Goal: Information Seeking & Learning: Learn about a topic

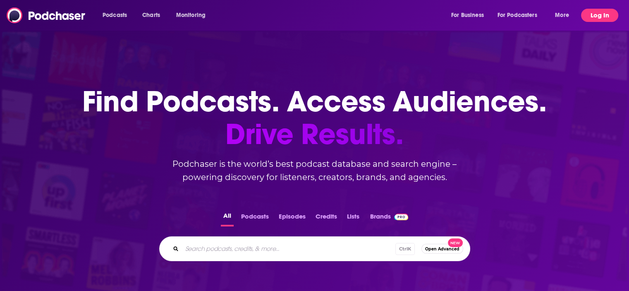
click at [598, 13] on button "Log In" at bounding box center [599, 15] width 37 height 13
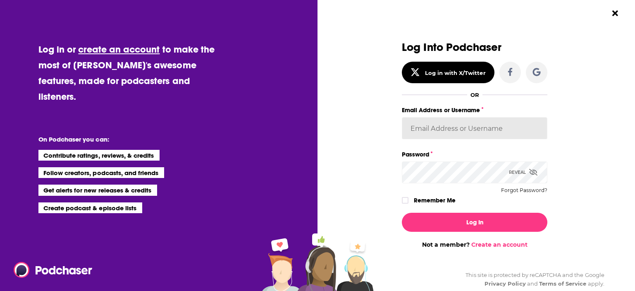
click at [449, 133] on input "Email Address or Username" at bounding box center [475, 128] width 146 height 22
type input "[PERSON_NAME][EMAIL_ADDRESS][PERSON_NAME][DOMAIN_NAME]"
click at [402, 213] on button "Log In" at bounding box center [475, 222] width 146 height 19
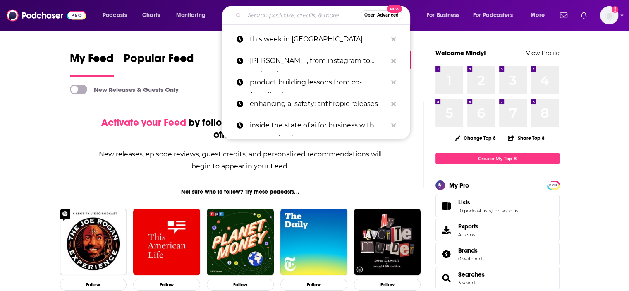
click at [277, 13] on input "Search podcasts, credits, & more..." at bounding box center [302, 15] width 116 height 13
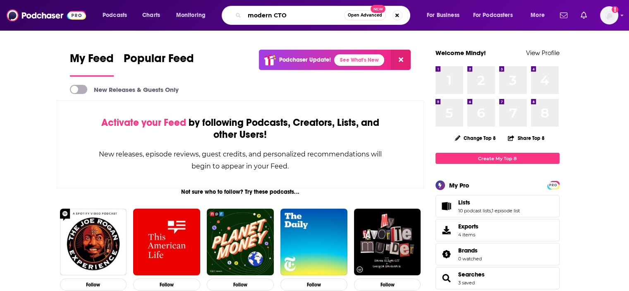
type input "modern CTO"
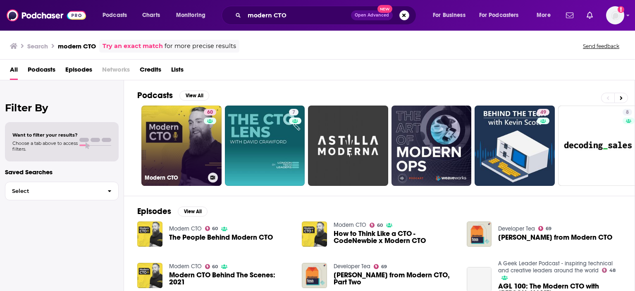
click at [178, 143] on link "60 Modern CTO" at bounding box center [181, 145] width 80 height 80
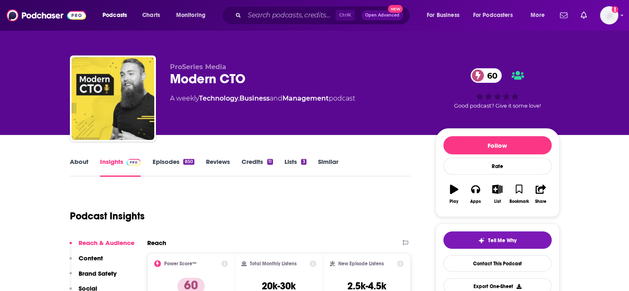
click at [164, 159] on link "Episodes 850" at bounding box center [173, 167] width 42 height 19
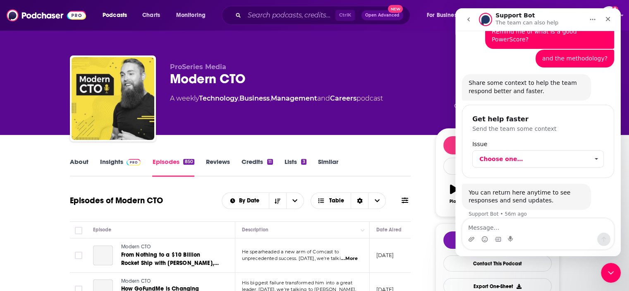
scroll to position [83, 0]
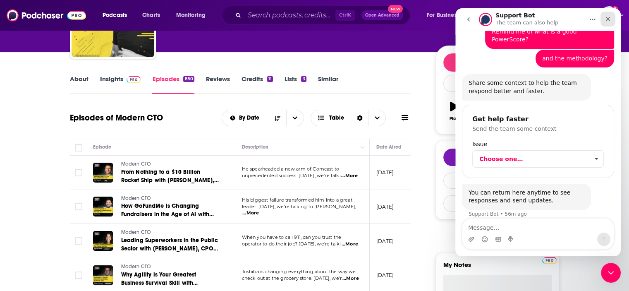
click at [608, 21] on icon "Close" at bounding box center [608, 19] width 7 height 7
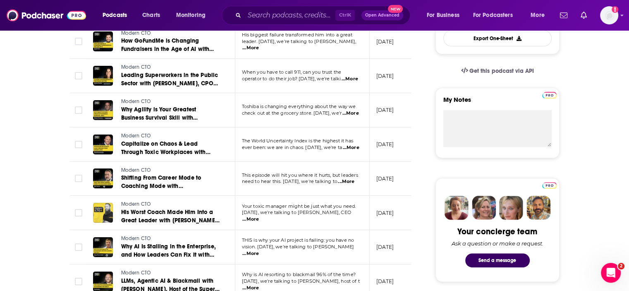
scroll to position [248, 0]
click at [351, 145] on span "...More" at bounding box center [351, 147] width 17 height 7
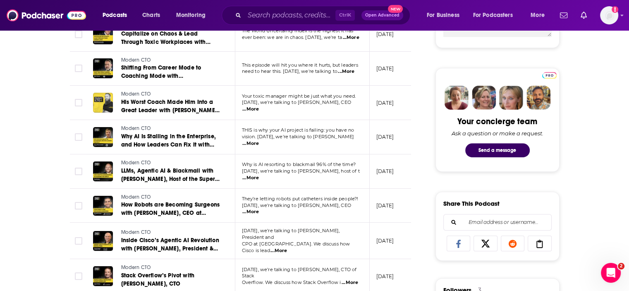
scroll to position [372, 0]
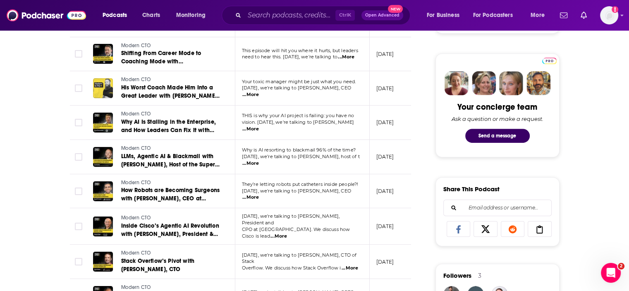
click at [259, 126] on span "...More" at bounding box center [250, 129] width 17 height 7
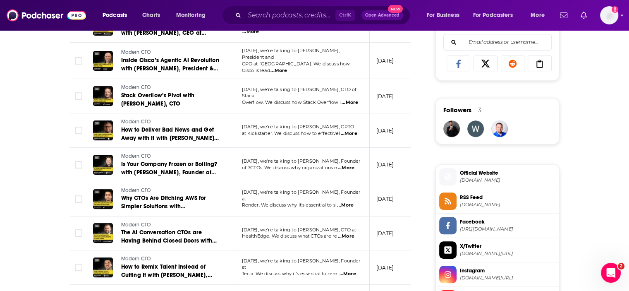
scroll to position [496, 0]
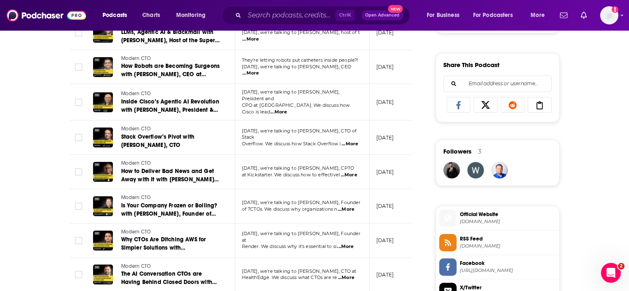
click at [287, 109] on span "...More" at bounding box center [279, 112] width 17 height 7
drag, startPoint x: 302, startPoint y: 69, endPoint x: 299, endPoint y: 76, distance: 7.5
click at [287, 109] on span "...More" at bounding box center [279, 112] width 17 height 7
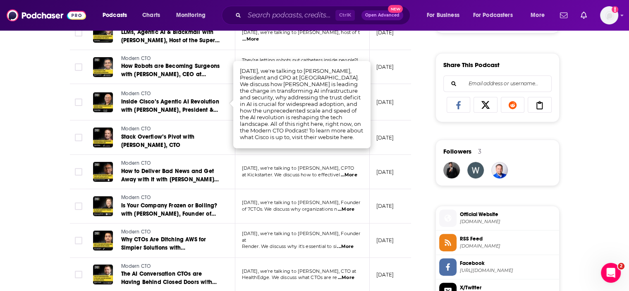
click at [14, 135] on div "About Insights Episodes 850 Reviews Credits 11 Lists 3 Similar Episodes of Mode…" at bounding box center [314, 191] width 629 height 1107
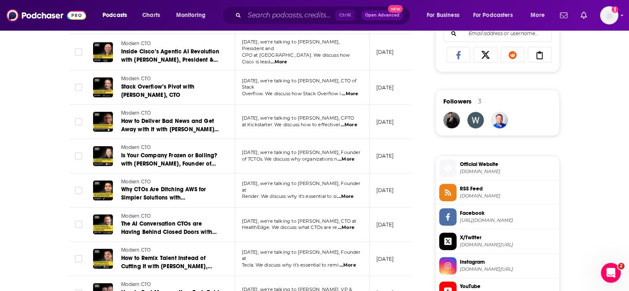
scroll to position [579, 0]
